Goal: Understand process/instructions: Learn how to perform a task or action

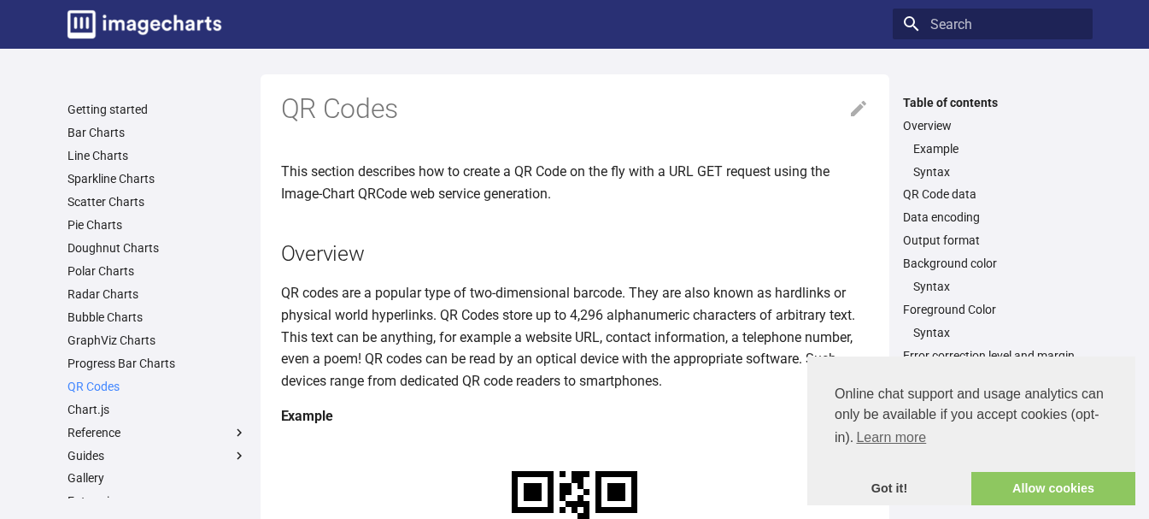
click at [108, 388] on link "QR Codes" at bounding box center [156, 385] width 179 height 15
click at [1082, 492] on link "Allow cookies" at bounding box center [1053, 489] width 164 height 34
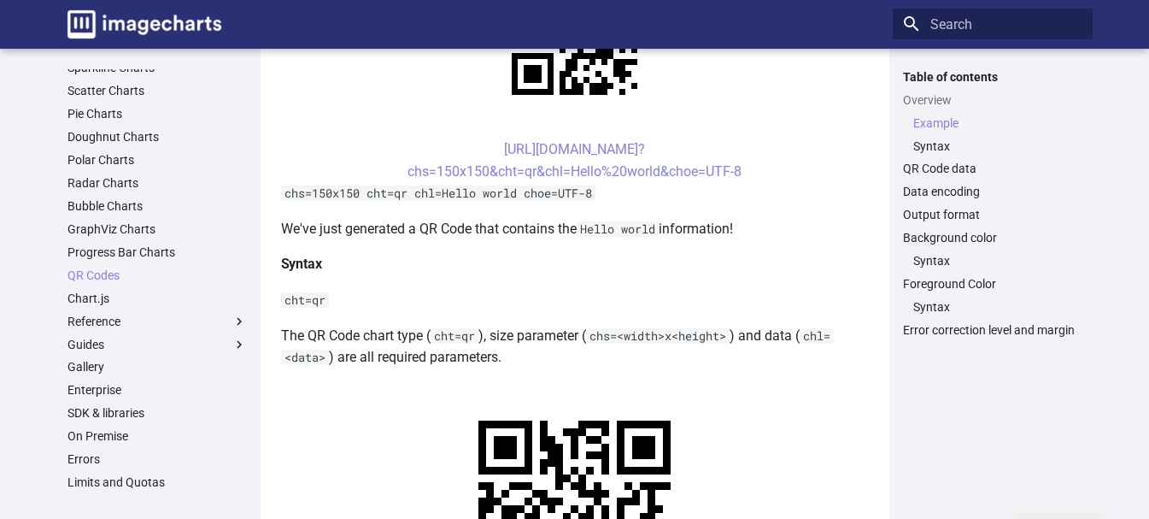
scroll to position [427, 0]
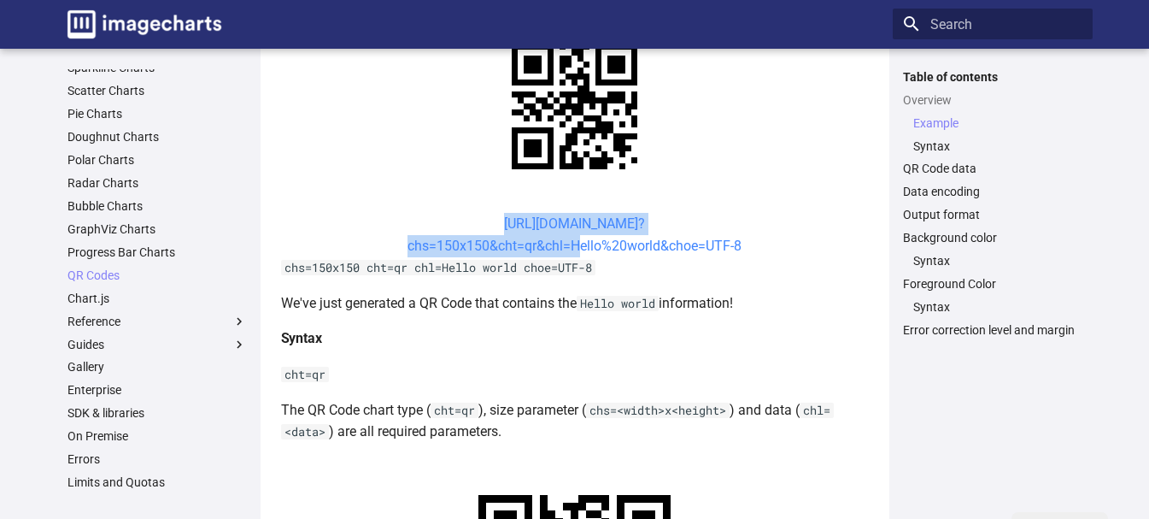
drag, startPoint x: 475, startPoint y: 224, endPoint x: 569, endPoint y: 249, distance: 97.2
click at [569, 249] on center "https://image-charts.com/chart? chs=150x150&cht=qr&chl=Hello%20world&choe=UTF-8" at bounding box center [575, 235] width 588 height 44
copy link "https://image-charts.com/chart? chs=150x150&cht=qr&chl="
